Goal: Task Accomplishment & Management: Complete application form

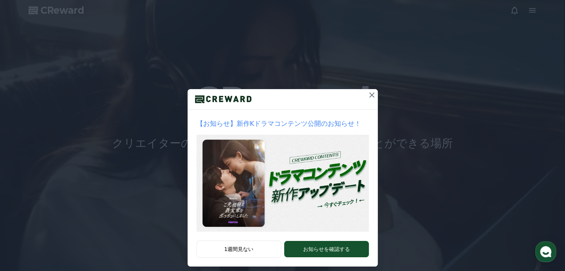
click at [369, 95] on icon at bounding box center [371, 95] width 5 height 5
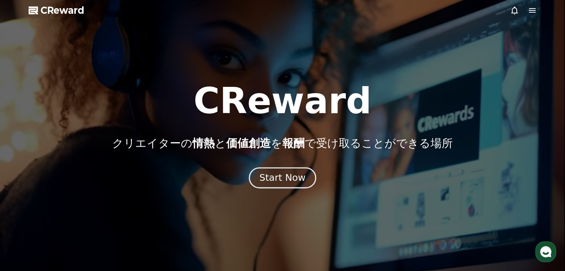
click at [294, 178] on div "Start Now" at bounding box center [282, 178] width 46 height 13
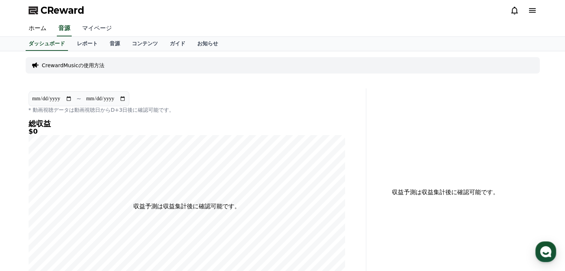
click at [89, 29] on link "マイページ" at bounding box center [97, 29] width 42 height 16
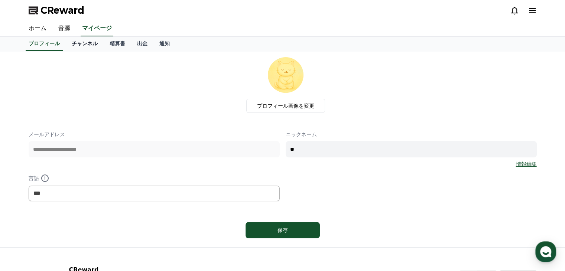
click at [75, 46] on link "チャンネル" at bounding box center [85, 44] width 38 height 14
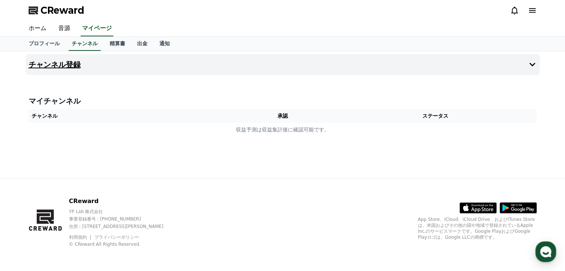
click at [55, 62] on h4 "チャンネル登録" at bounding box center [55, 65] width 52 height 8
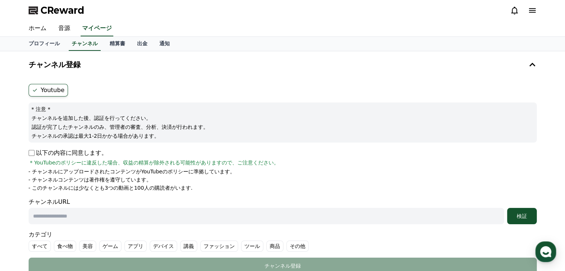
click at [87, 214] on input "text" at bounding box center [267, 216] width 476 height 16
paste input "**********"
type input "**********"
click at [519, 219] on div "検証" at bounding box center [522, 216] width 24 height 7
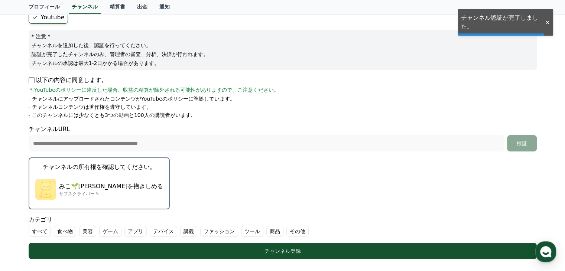
scroll to position [74, 0]
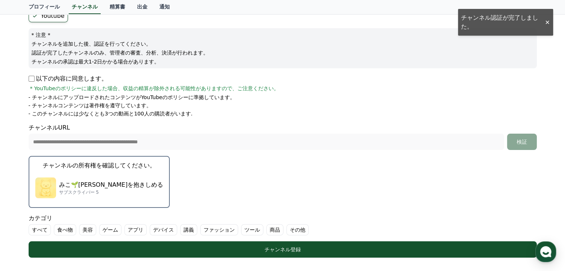
click at [110, 176] on div "みこ🌱こころを抱きしめる サブスクライバー 5" at bounding box center [99, 188] width 128 height 30
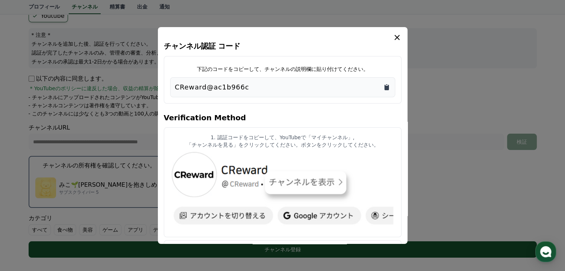
click at [389, 87] on icon "Copy to clipboard" at bounding box center [386, 87] width 7 height 7
drag, startPoint x: 397, startPoint y: 36, endPoint x: 398, endPoint y: 41, distance: 4.5
click at [397, 36] on icon "modal" at bounding box center [397, 37] width 5 height 5
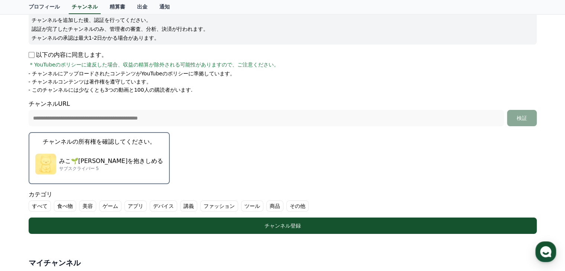
scroll to position [186, 0]
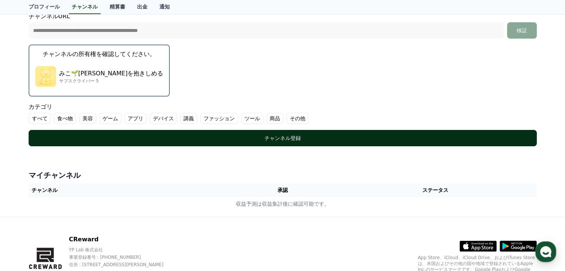
click at [330, 140] on div "チャンネル登録" at bounding box center [282, 137] width 479 height 7
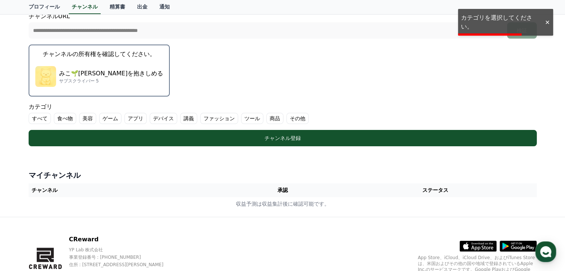
click at [286, 118] on label "その他" at bounding box center [297, 118] width 22 height 11
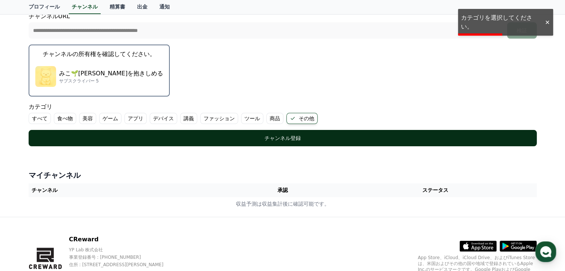
click at [296, 137] on div "チャンネル登録" at bounding box center [282, 137] width 479 height 7
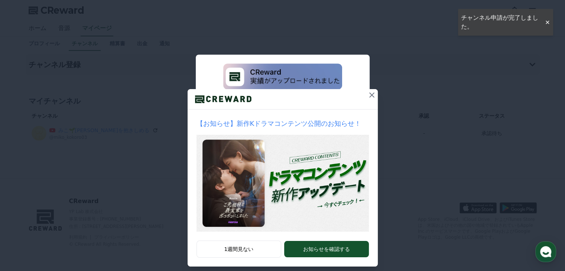
click at [369, 94] on icon at bounding box center [371, 95] width 9 height 9
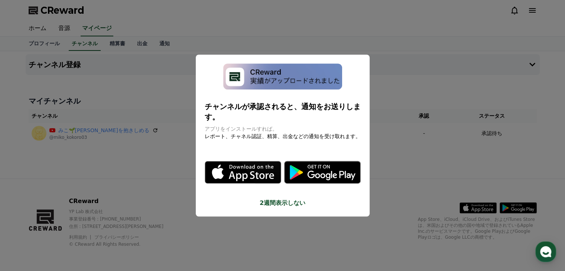
click at [309, 171] on icon "modal" at bounding box center [331, 176] width 48 height 10
